Goal: Information Seeking & Learning: Understand process/instructions

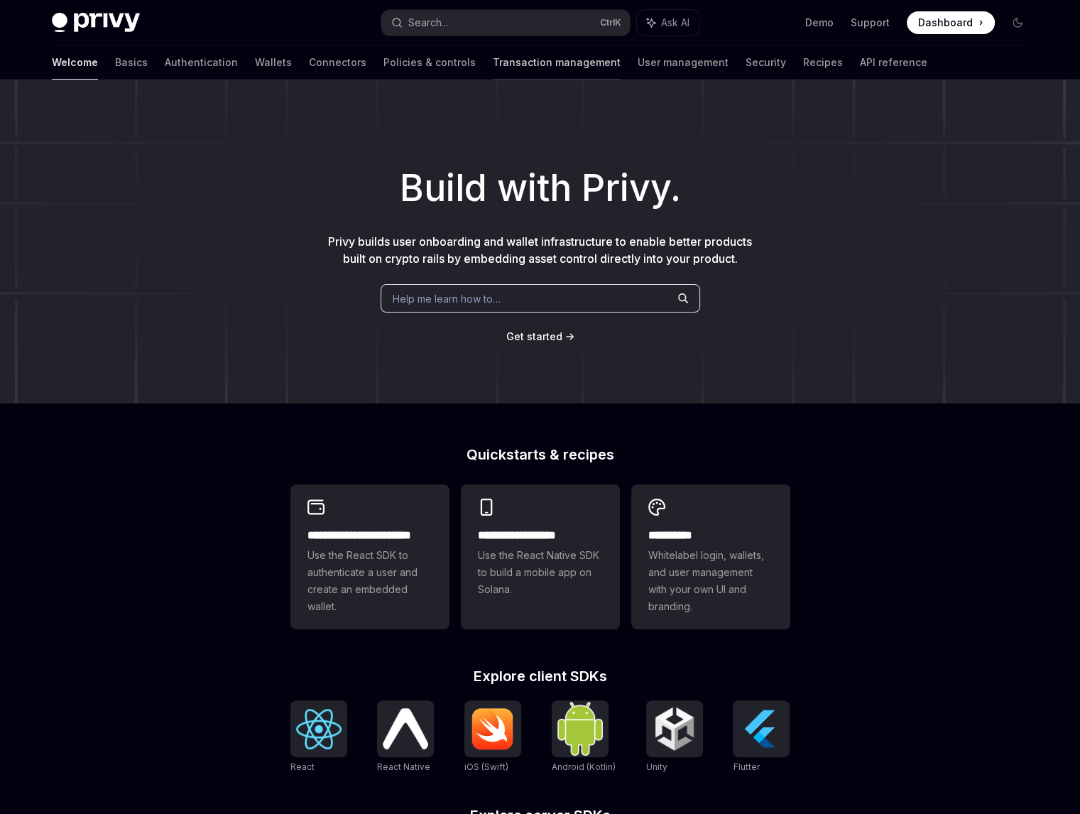
click at [493, 70] on link "Transaction management" at bounding box center [557, 62] width 128 height 34
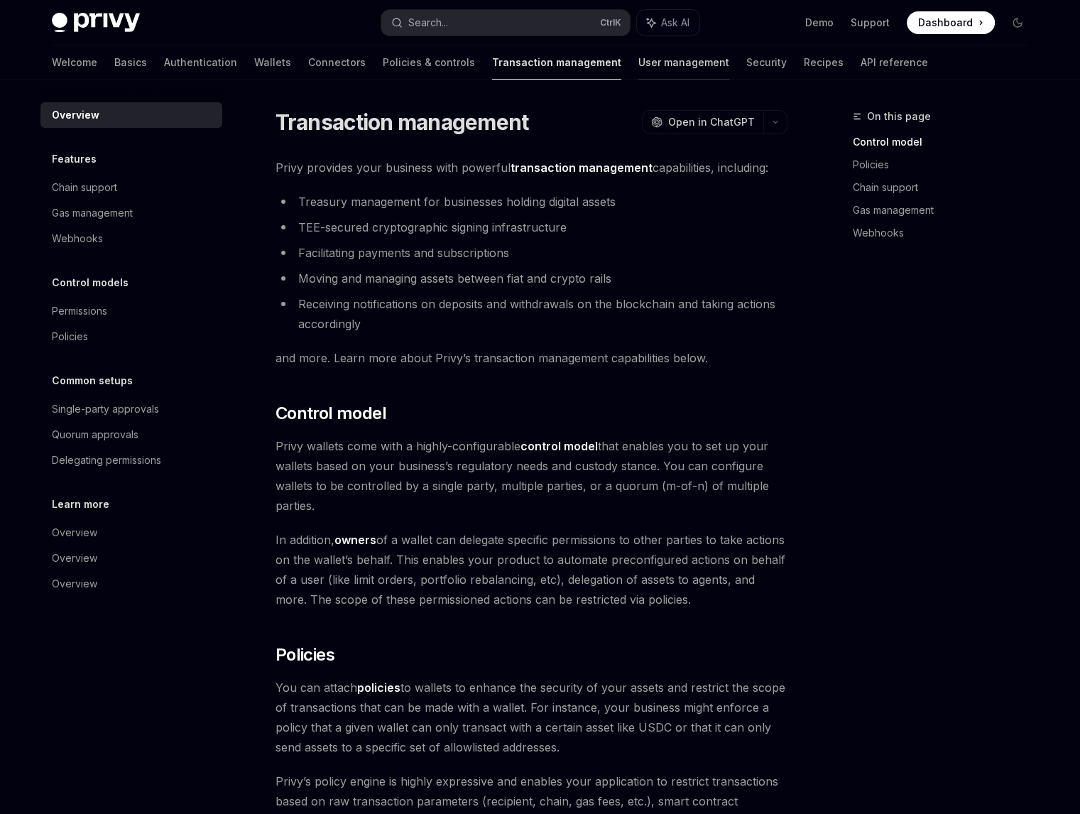
click at [638, 75] on link "User management" at bounding box center [683, 62] width 91 height 34
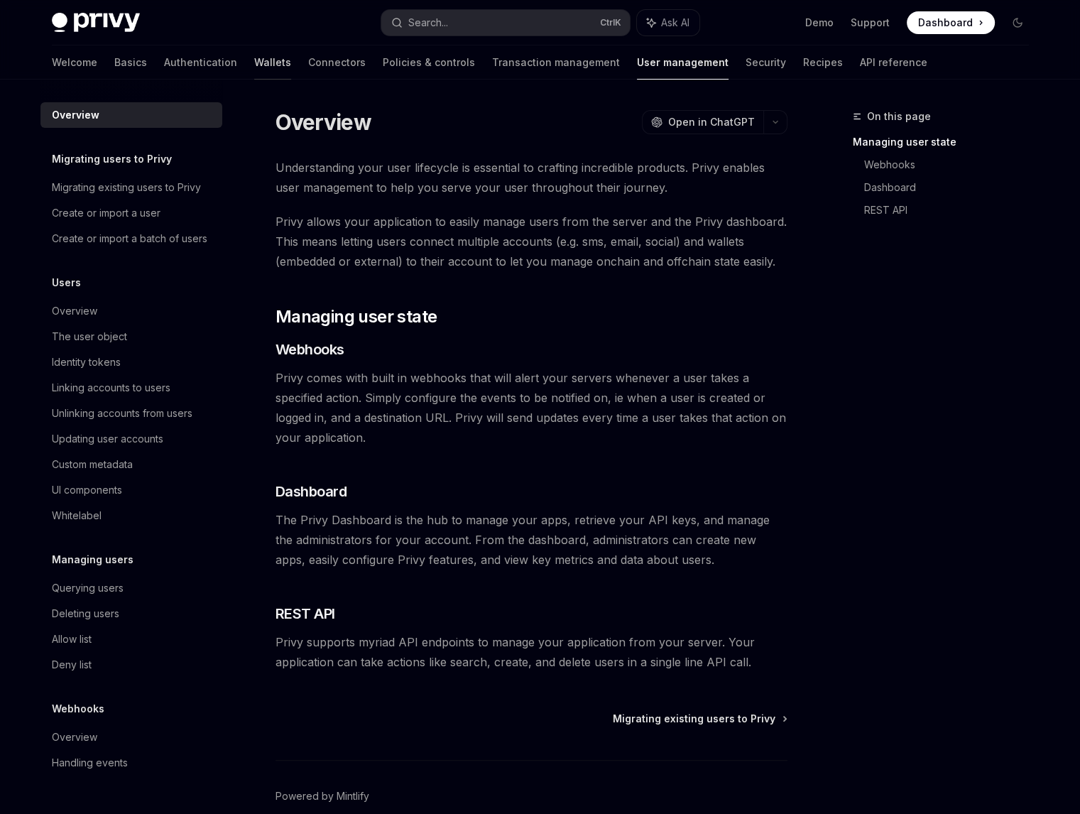
click at [254, 63] on link "Wallets" at bounding box center [272, 62] width 37 height 34
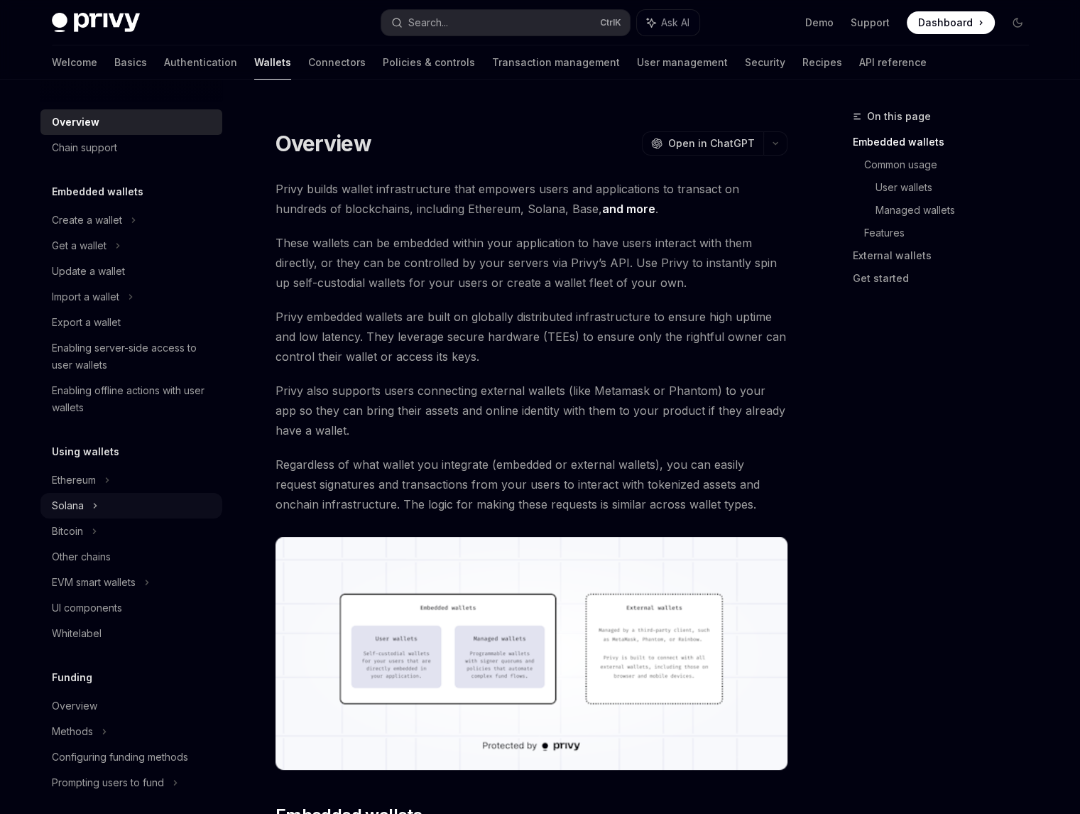
click at [111, 511] on div "Solana" at bounding box center [131, 506] width 182 height 26
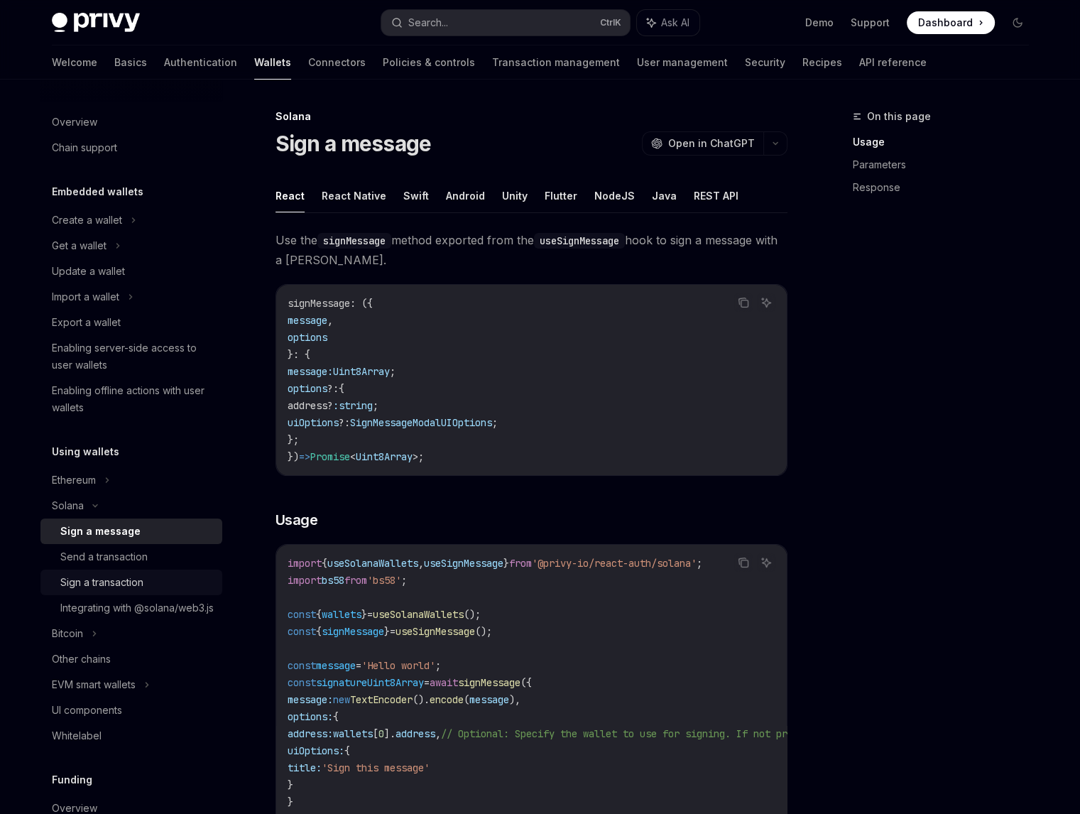
click at [142, 583] on div "Sign a transaction" at bounding box center [101, 582] width 83 height 17
type textarea "*"
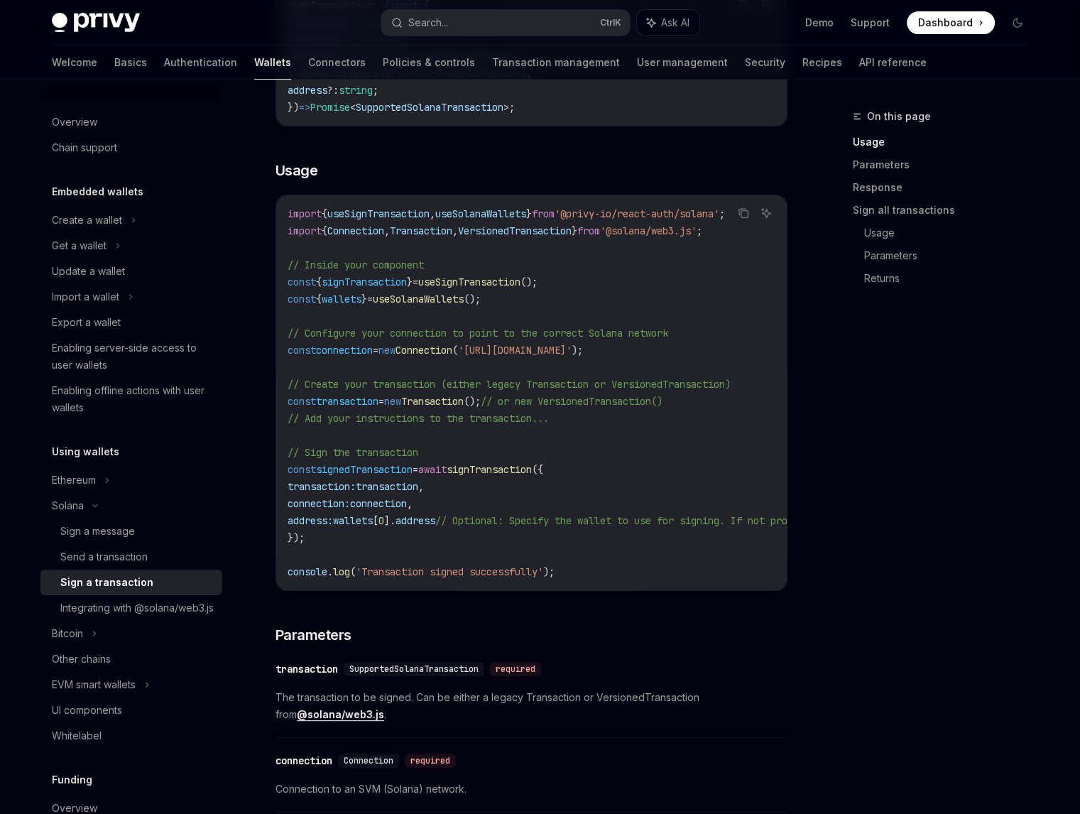
scroll to position [284, 0]
